Goal: Find specific fact: Find specific page/section

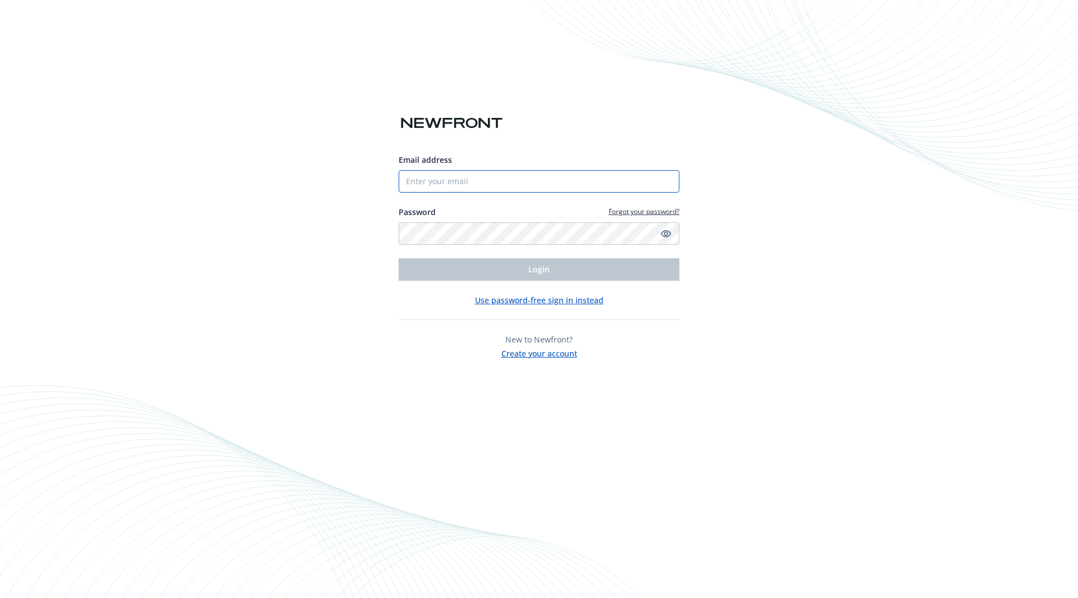
click at [527, 176] on input "Email address" at bounding box center [539, 181] width 281 height 22
type input "[PERSON_NAME][EMAIL_ADDRESS][DOMAIN_NAME]"
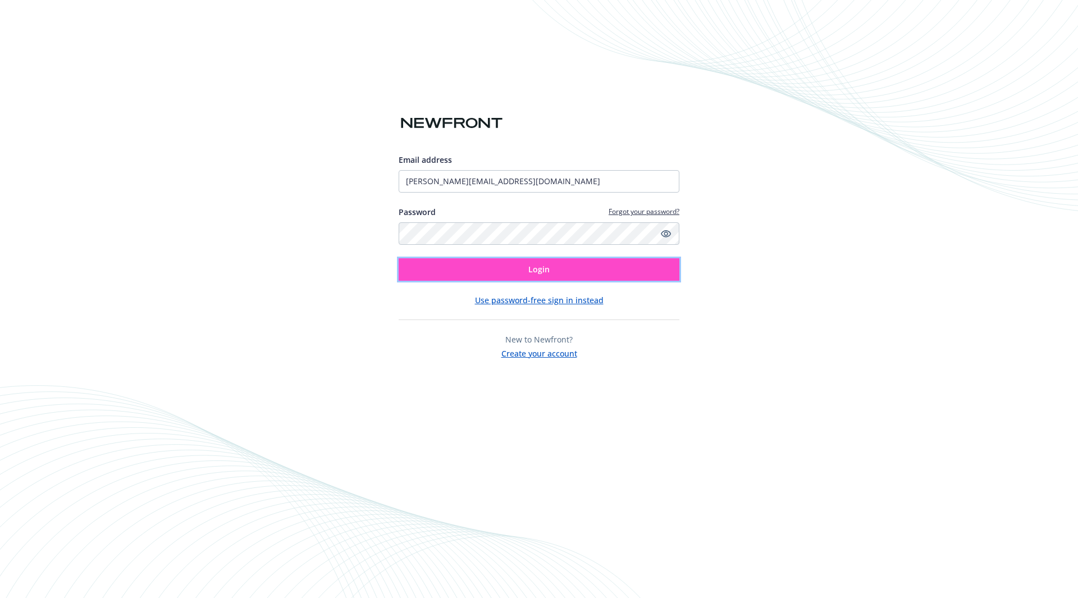
click at [531, 268] on span "Login" at bounding box center [538, 269] width 21 height 11
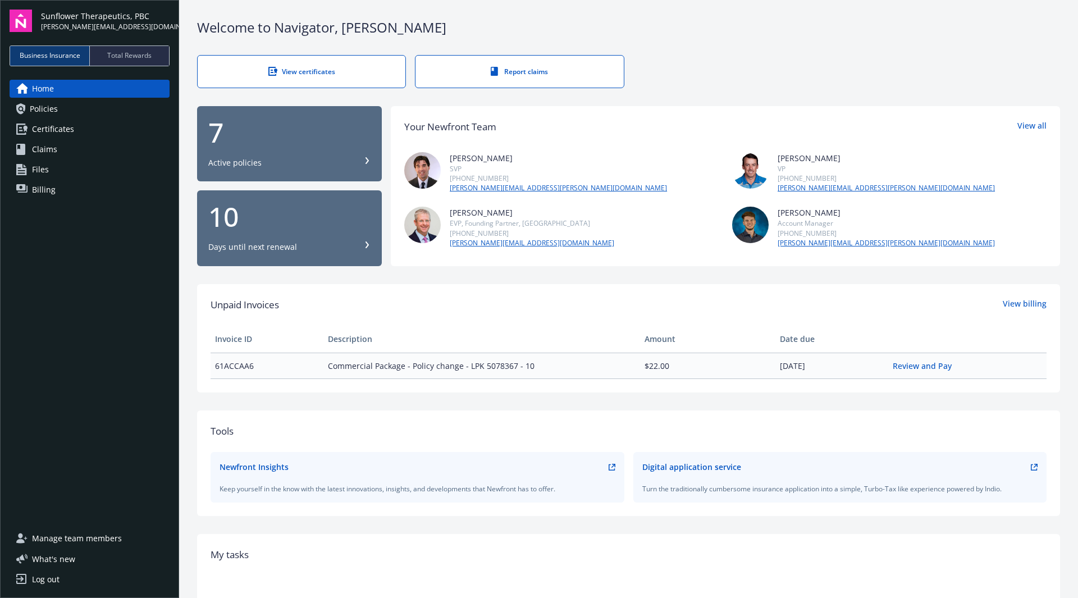
click at [63, 112] on link "Policies" at bounding box center [90, 109] width 160 height 18
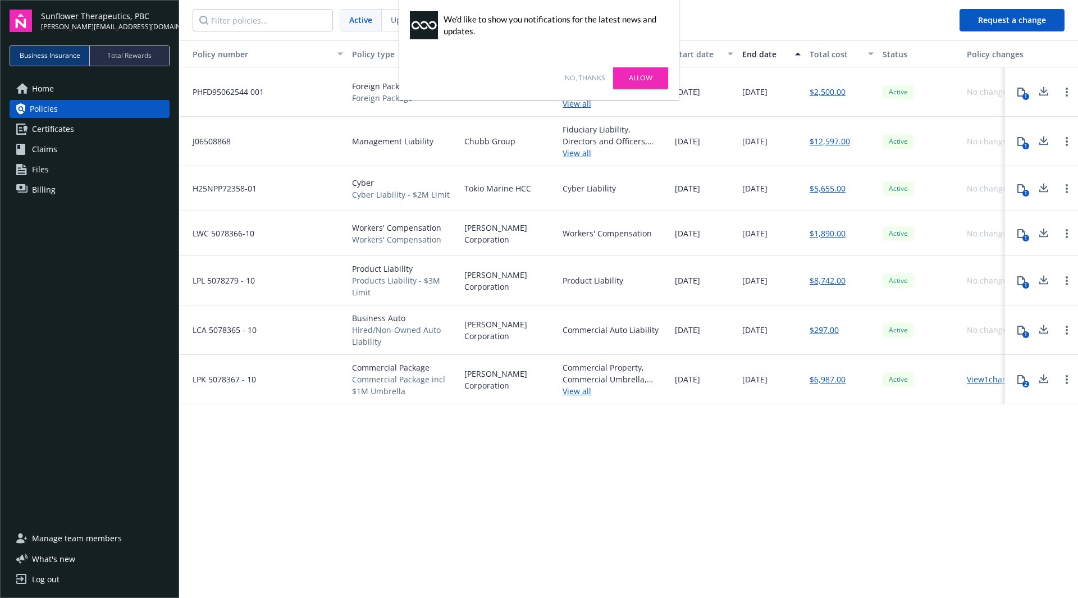
click at [303, 89] on div "PHFD95062544 001" at bounding box center [263, 91] width 168 height 49
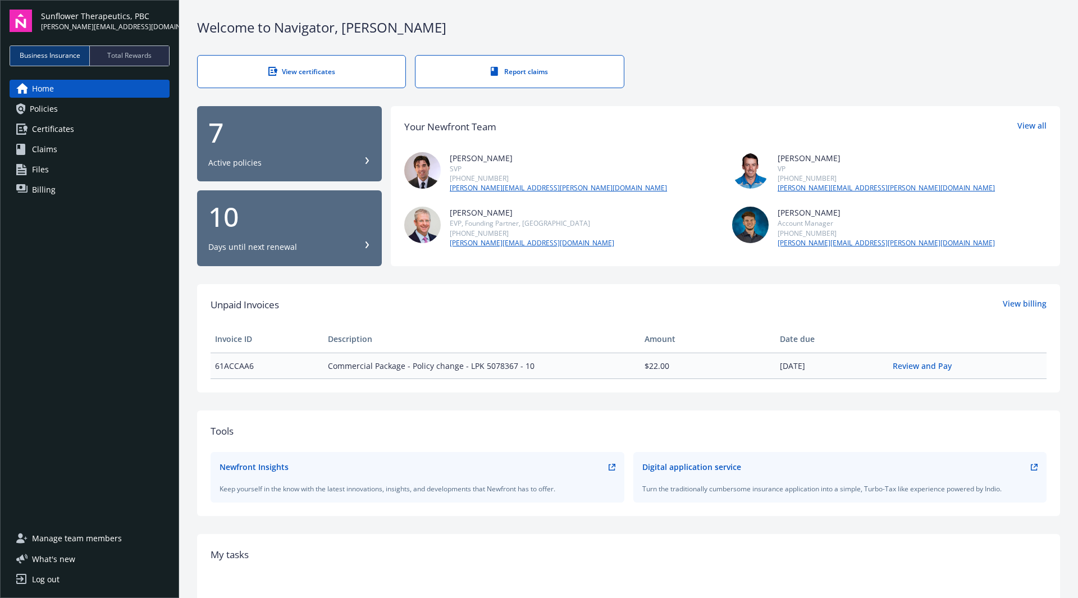
click at [61, 105] on link "Policies" at bounding box center [90, 109] width 160 height 18
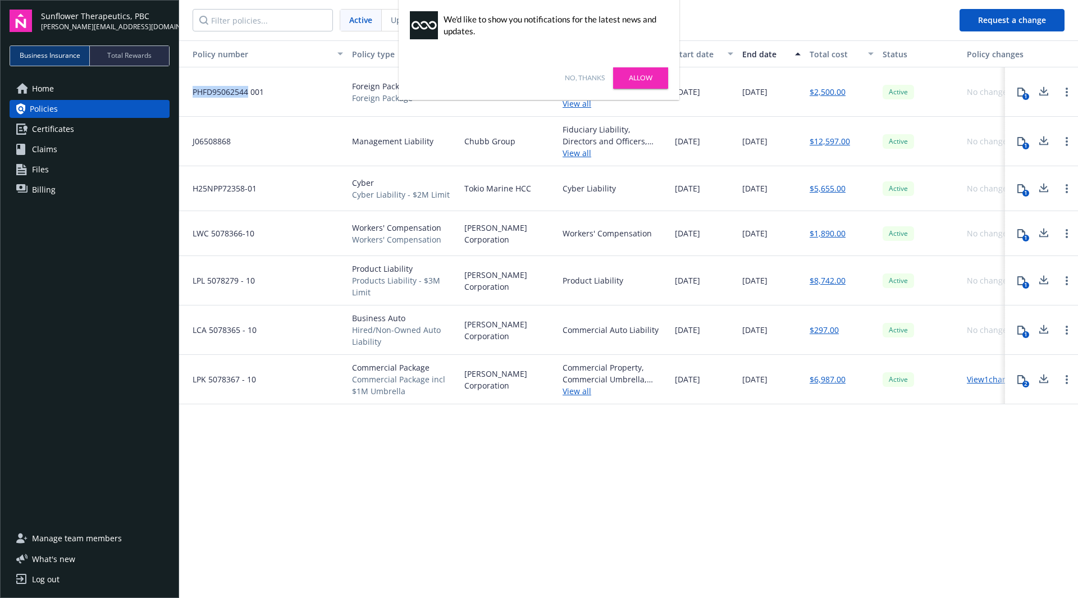
drag, startPoint x: 247, startPoint y: 95, endPoint x: 191, endPoint y: 94, distance: 56.2
click at [191, 94] on span "PHFD95062544 001" at bounding box center [224, 92] width 80 height 12
copy span "PHFD95062544"
